Goal: Information Seeking & Learning: Learn about a topic

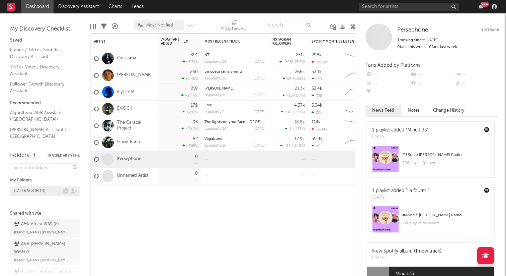
click at [37, 193] on div "ÇA TRAQUE ( 14 )" at bounding box center [29, 191] width 31 height 8
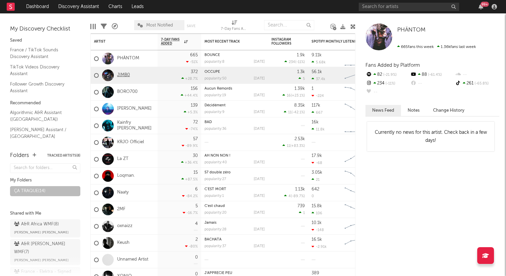
click at [124, 74] on link "JIMB0" at bounding box center [123, 75] width 13 height 6
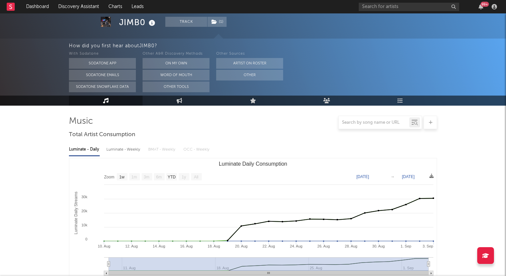
scroll to position [30, 0]
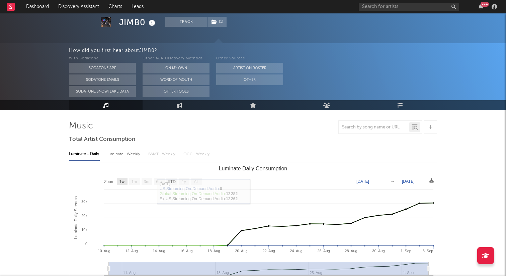
click at [120, 183] on text "1w" at bounding box center [122, 181] width 5 height 5
select select "1w"
type input "[DATE]"
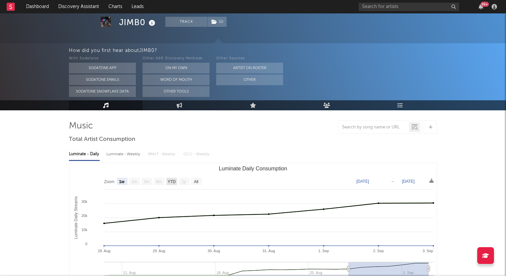
click at [170, 179] on text "YTD" at bounding box center [172, 181] width 8 height 5
select select "YTD"
type input "[DATE]"
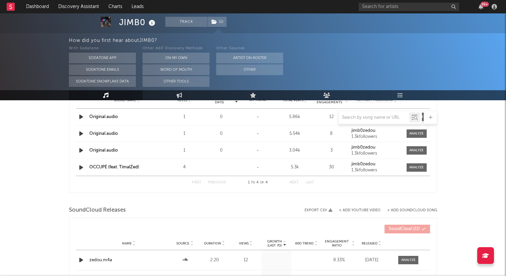
scroll to position [618, 0]
